Goal: Transaction & Acquisition: Subscribe to service/newsletter

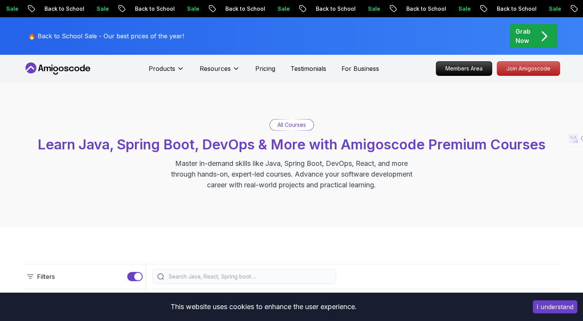
click at [57, 69] on icon at bounding box center [55, 69] width 5 height 5
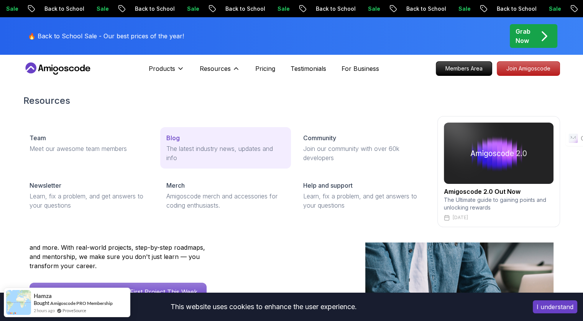
click at [174, 139] on p "Blog" at bounding box center [172, 137] width 13 height 9
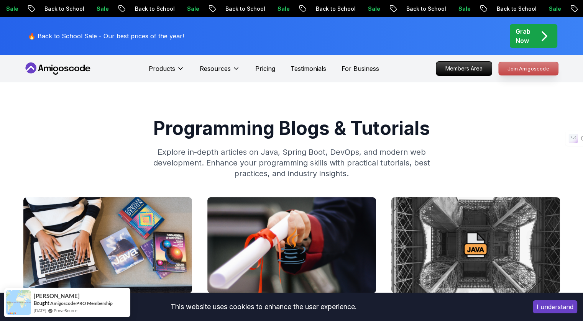
click at [523, 65] on p "Join Amigoscode" at bounding box center [527, 68] width 59 height 13
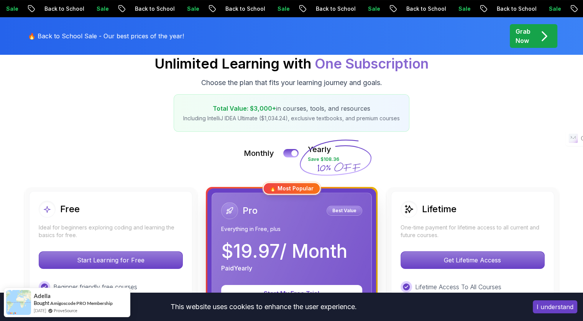
scroll to position [192, 0]
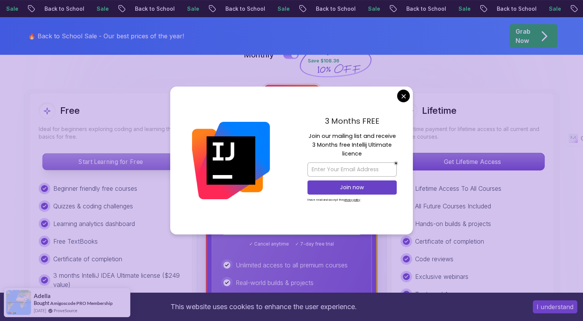
click at [124, 162] on p "Start Learning for Free" at bounding box center [111, 162] width 136 height 16
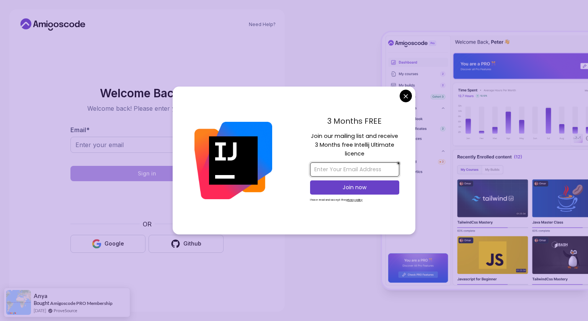
click at [338, 169] on input "email" at bounding box center [354, 169] width 89 height 14
type input "[EMAIL_ADDRESS][PERSON_NAME][DOMAIN_NAME]"
click at [340, 191] on p "Join now" at bounding box center [355, 187] width 72 height 8
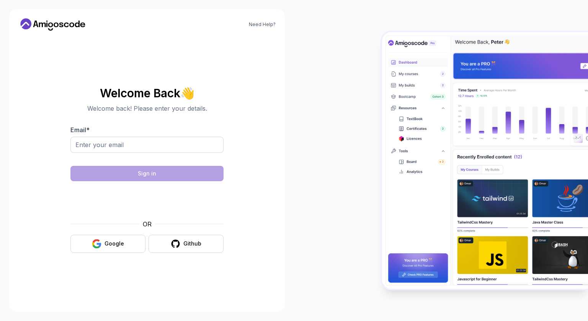
click at [355, 58] on body "Need Help? Welcome Back 👋 Welcome back! Please enter your details. Email * Sign…" at bounding box center [294, 160] width 588 height 321
